Goal: Task Accomplishment & Management: Manage account settings

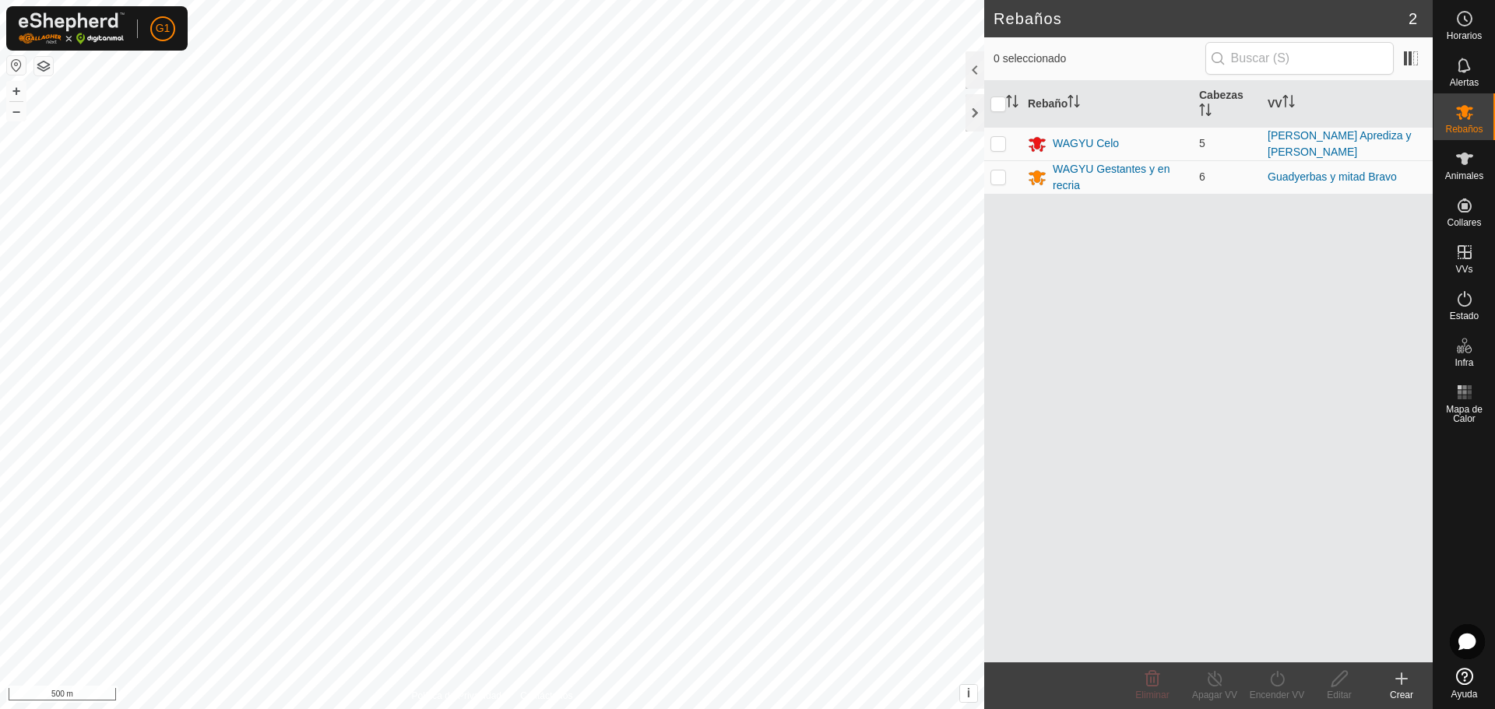
click at [22, 63] on button "button" at bounding box center [16, 65] width 19 height 19
click at [1068, 178] on div "WAGYU Gestantes y en recria" at bounding box center [1120, 177] width 134 height 33
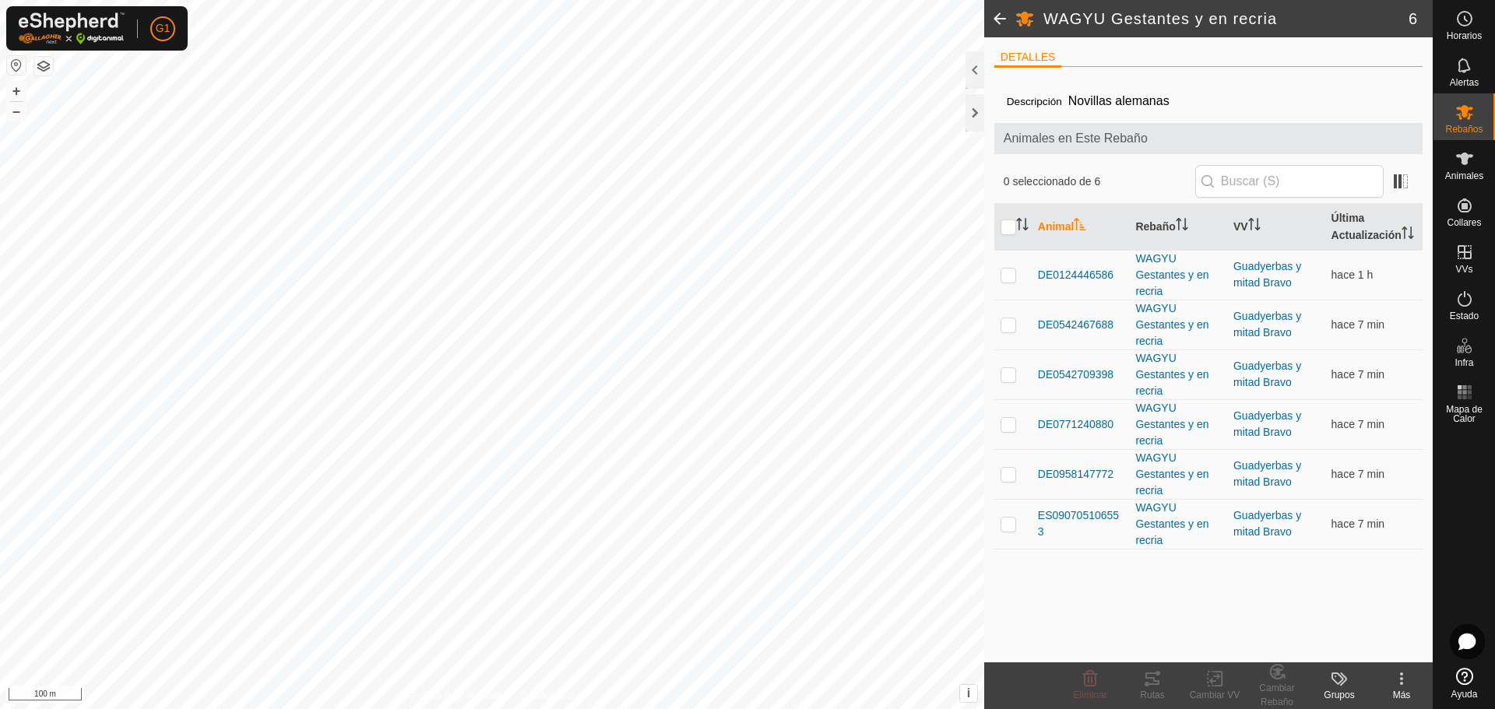
click at [1007, 235] on input "checkbox" at bounding box center [1009, 228] width 16 height 16
checkbox input "true"
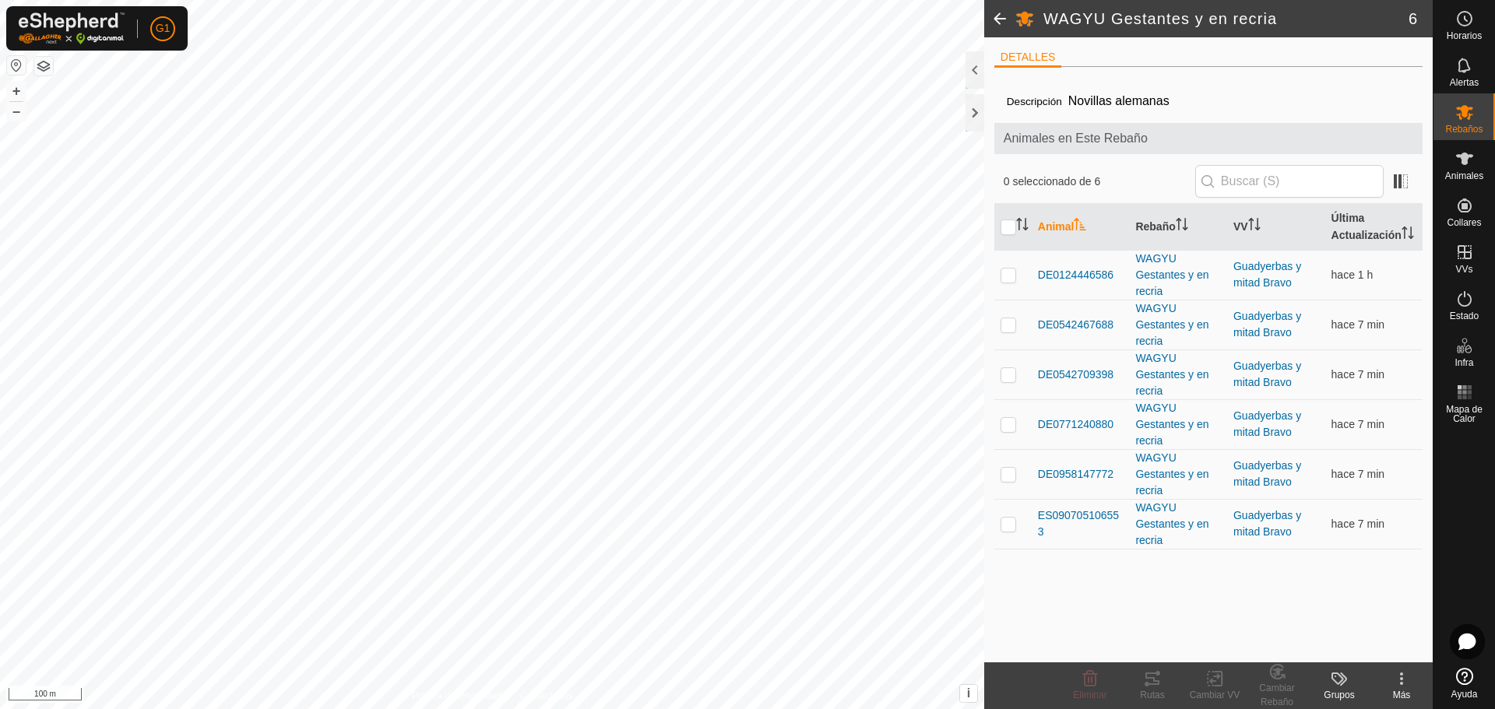
checkbox input "true"
click at [1164, 686] on tracks-svg-icon at bounding box center [1152, 679] width 62 height 19
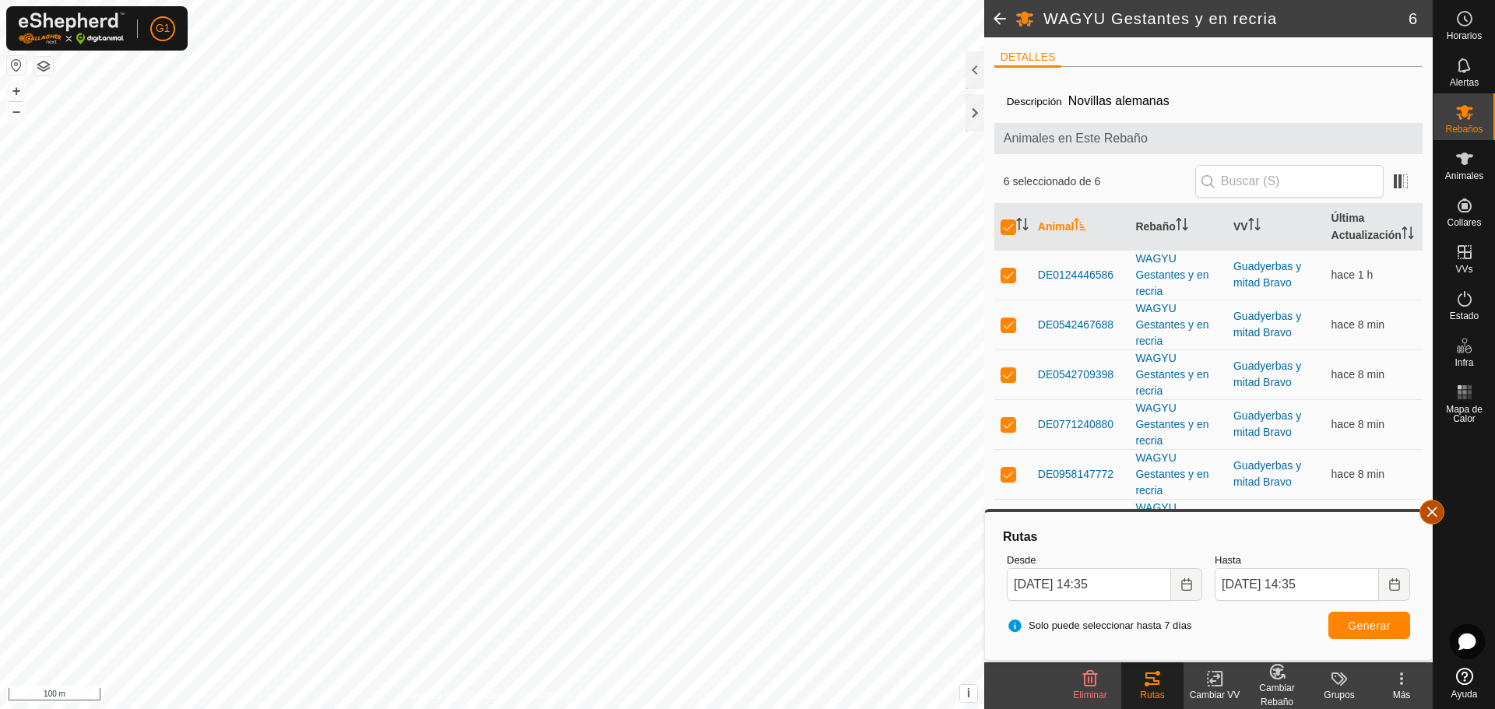
click at [1427, 511] on span "button" at bounding box center [1432, 512] width 12 height 12
